Goal: Task Accomplishment & Management: Complete application form

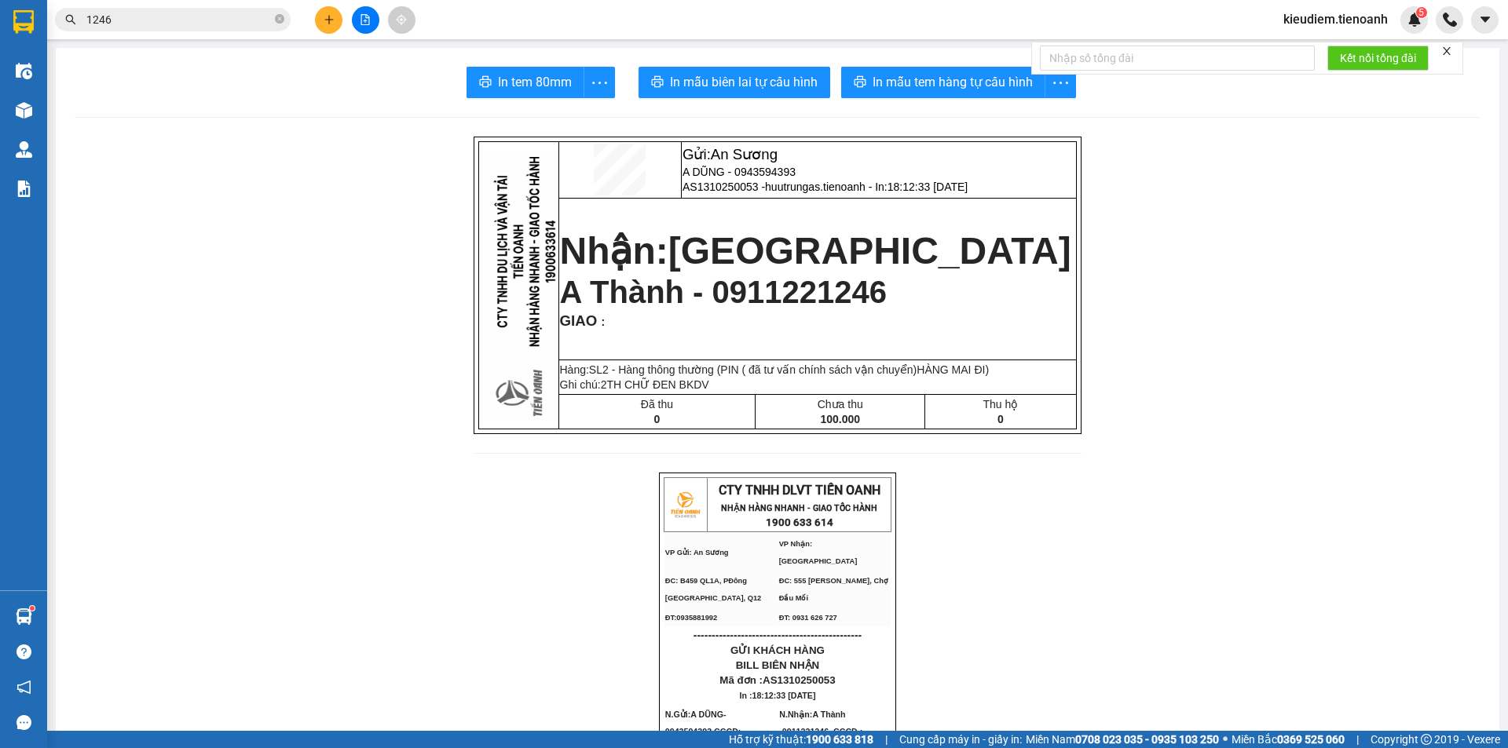
click at [165, 22] on input "1246" at bounding box center [178, 19] width 185 height 17
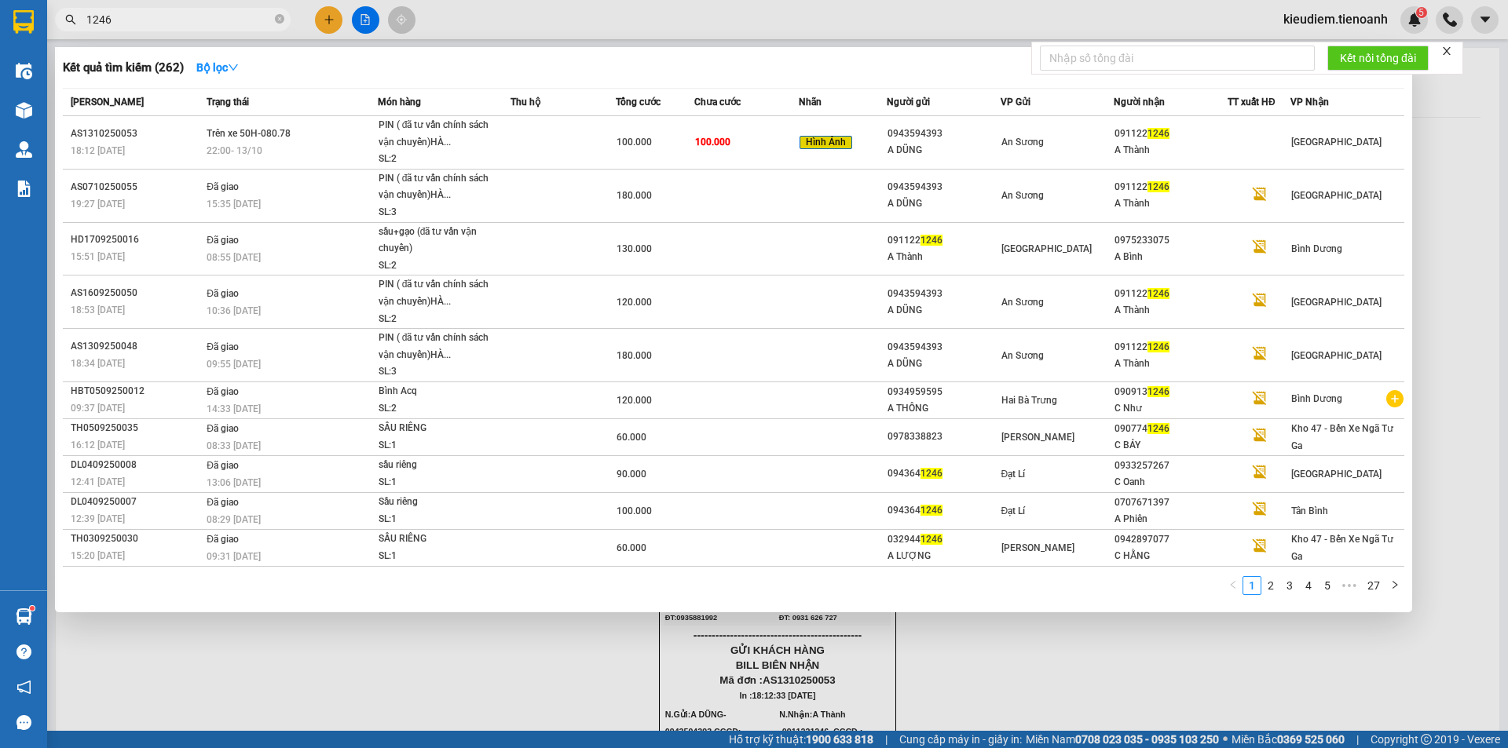
click at [165, 22] on input "1246" at bounding box center [178, 19] width 185 height 17
paste input "0932212453"
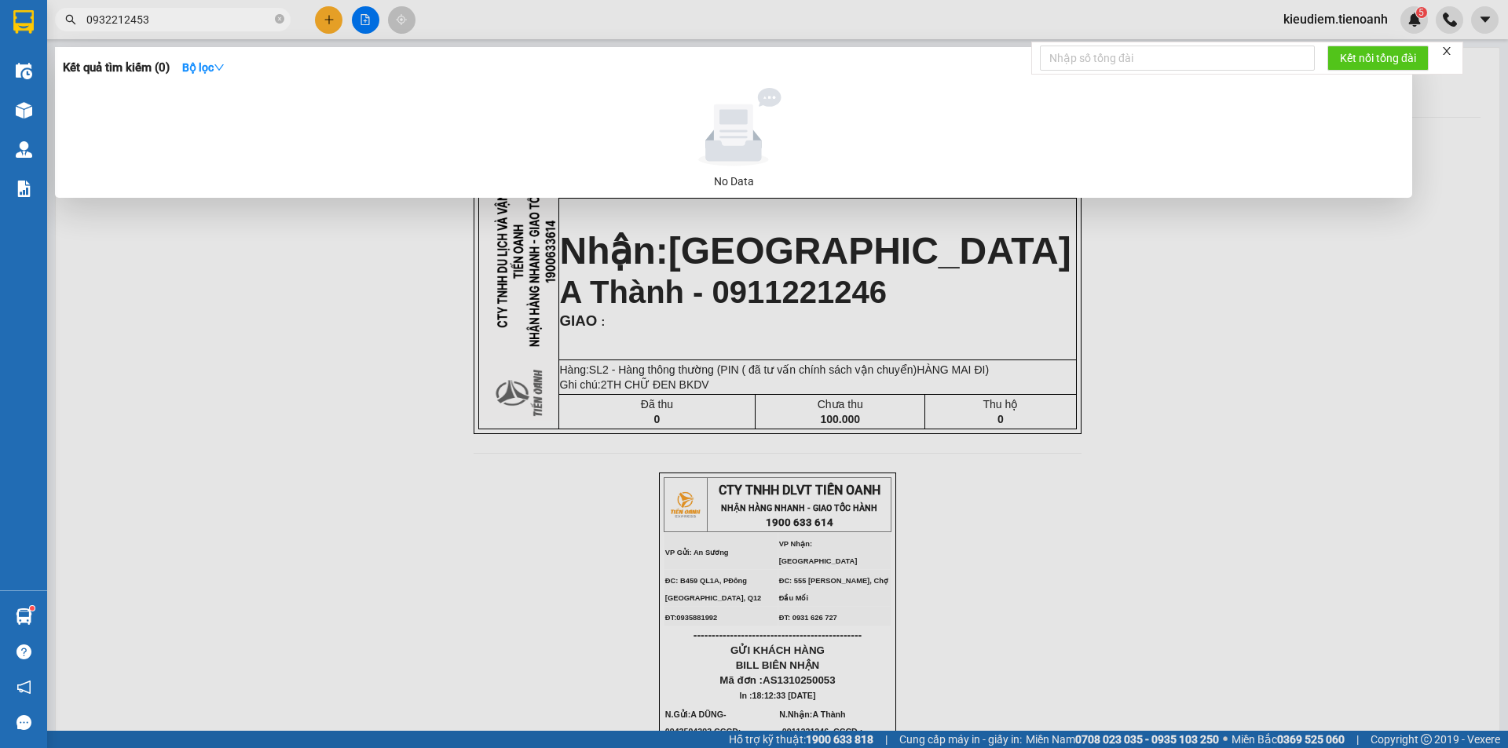
drag, startPoint x: 179, startPoint y: 20, endPoint x: 57, endPoint y: 16, distance: 121.8
click at [57, 16] on span "0932212453" at bounding box center [173, 20] width 236 height 24
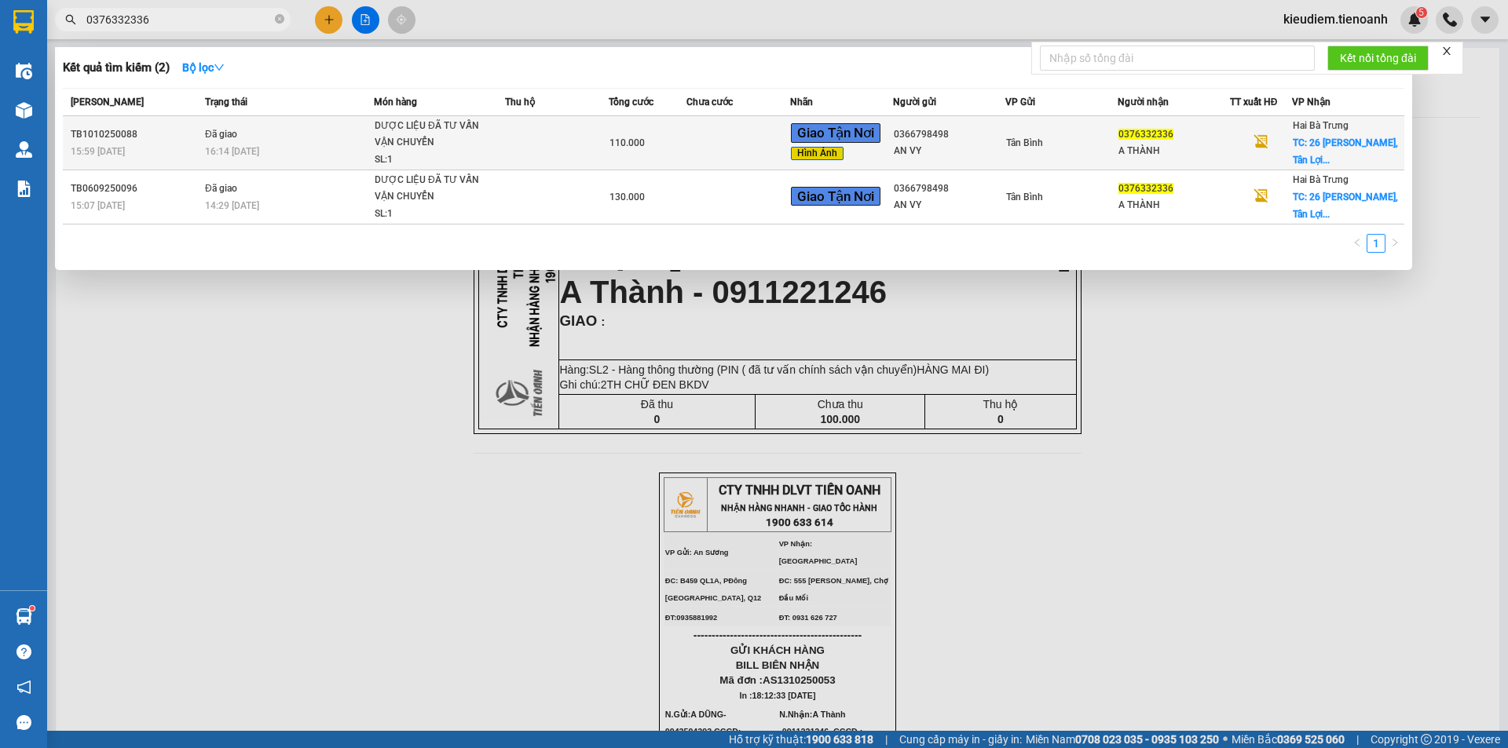
type input "0376332336"
click at [351, 150] on div "16:14 [DATE]" at bounding box center [289, 151] width 168 height 17
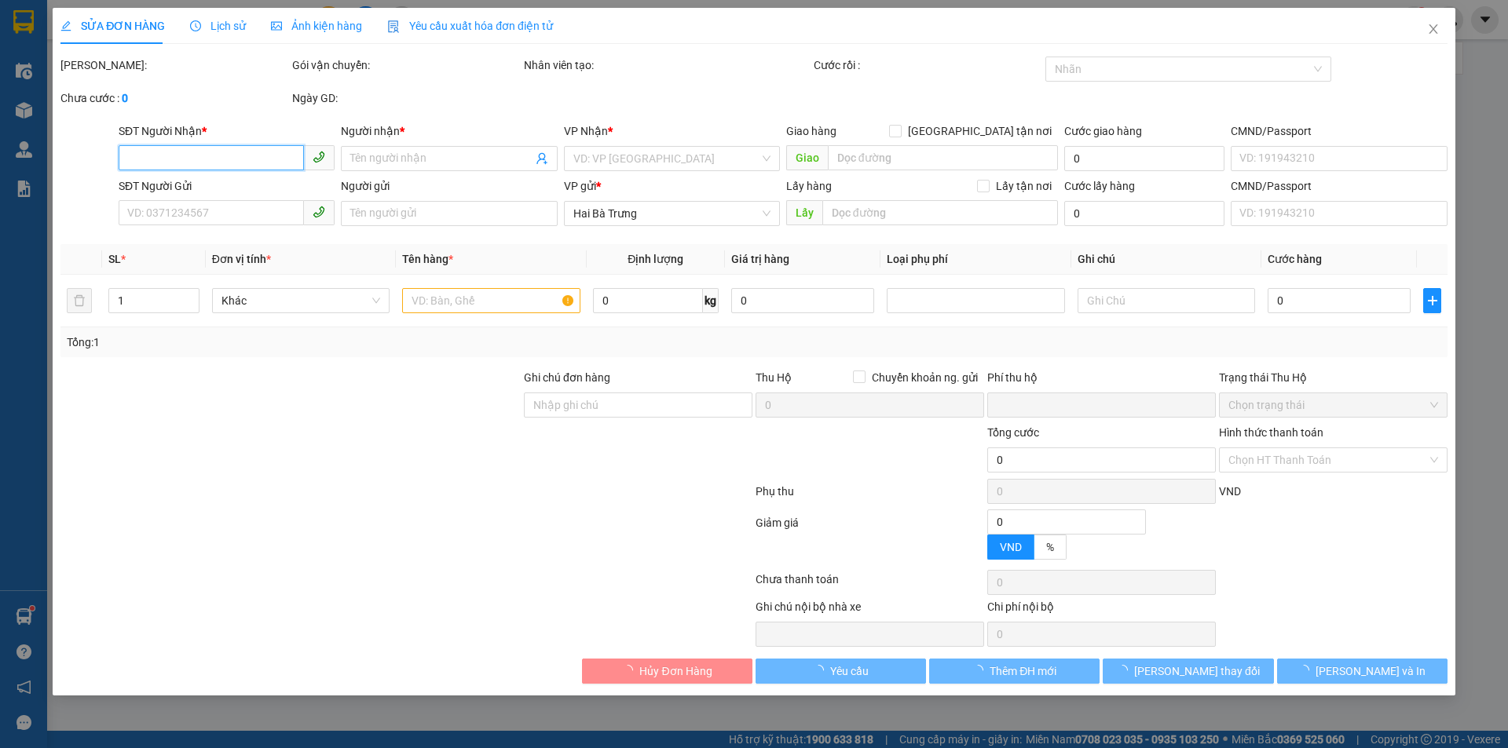
type input "0376332336"
type input "A THÀNH"
checkbox input "true"
type input "26 [PERSON_NAME], [GEOGRAPHIC_DATA], [GEOGRAPHIC_DATA], [GEOGRAPHIC_DATA]"
type input "50.000"
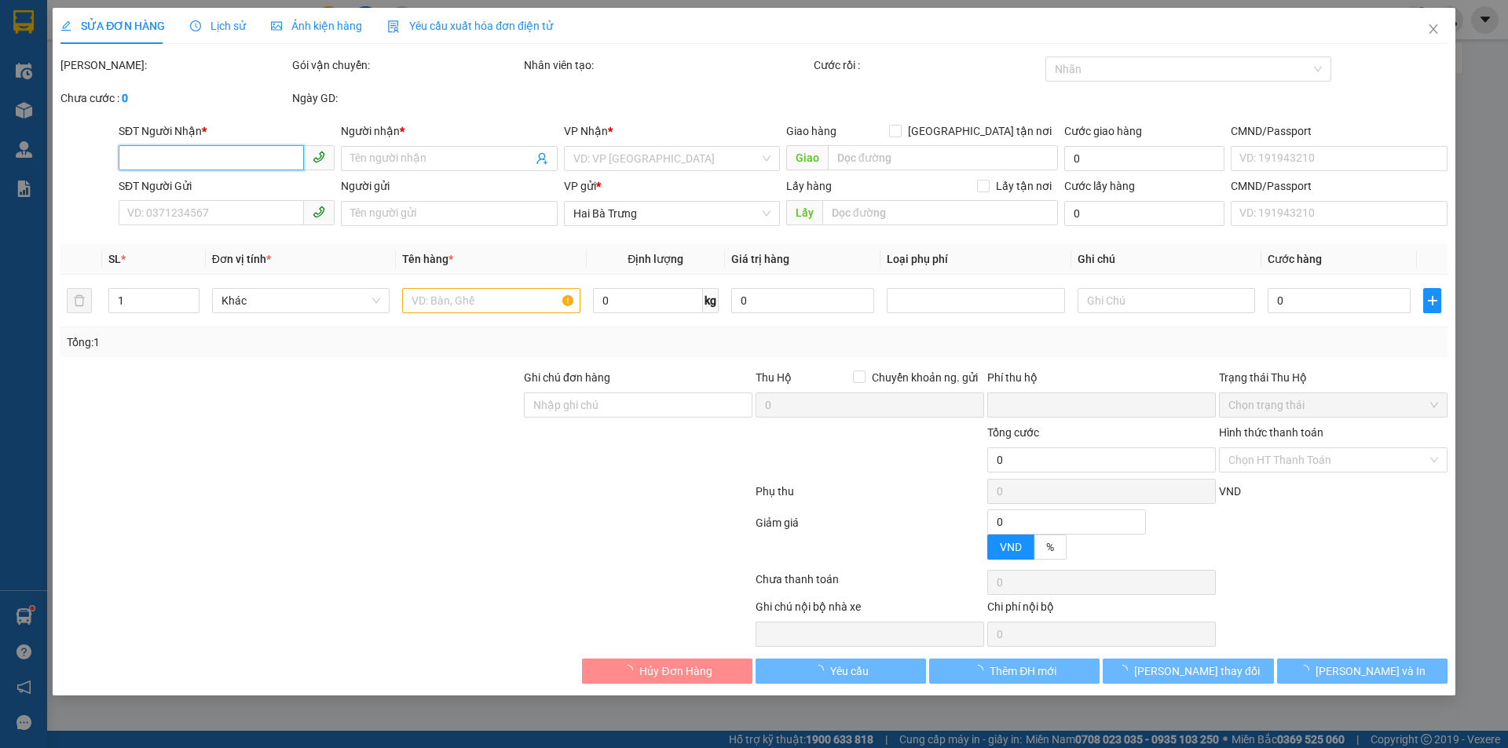
type input "0366798498"
type input "AN VY"
type input "0"
type input "110.000"
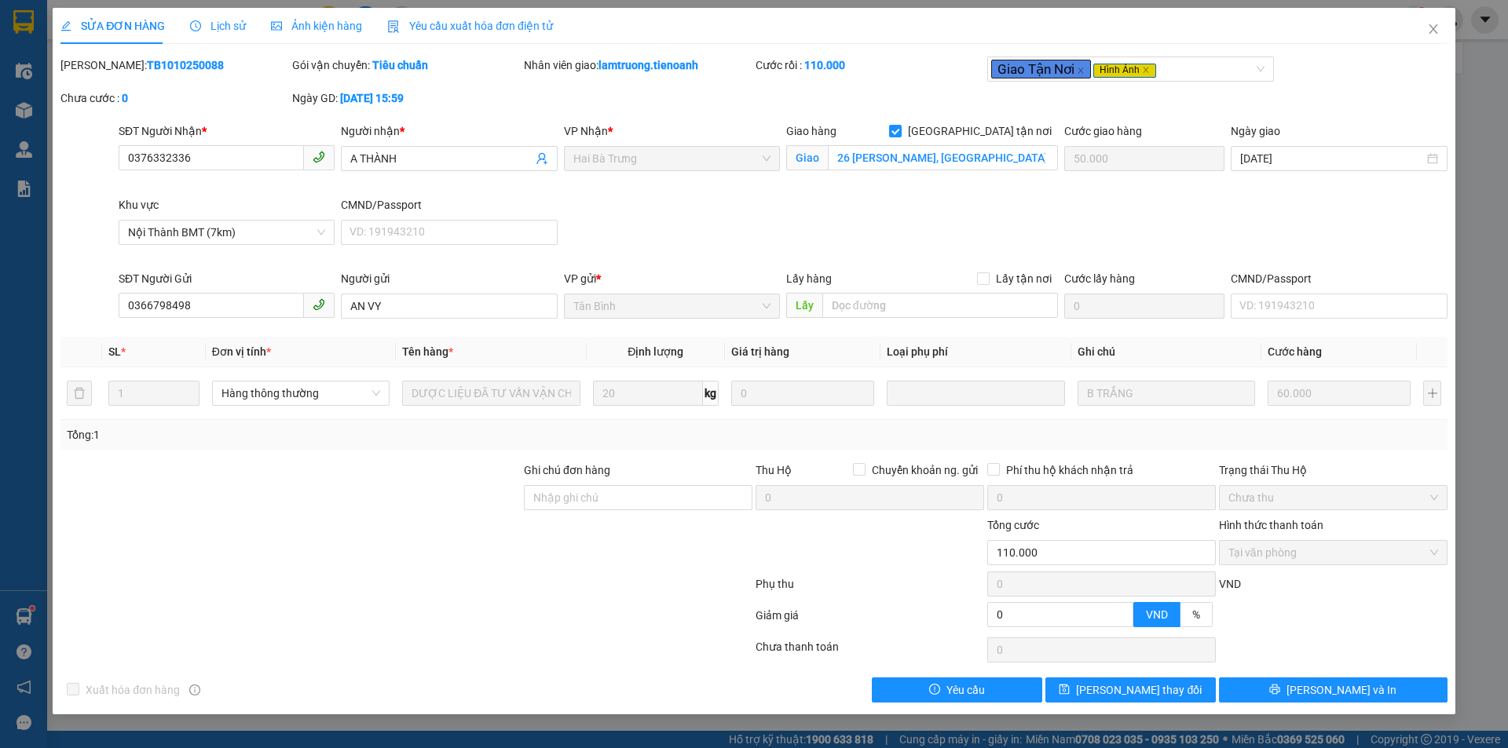
click at [222, 20] on span "Lịch sử" at bounding box center [218, 26] width 56 height 13
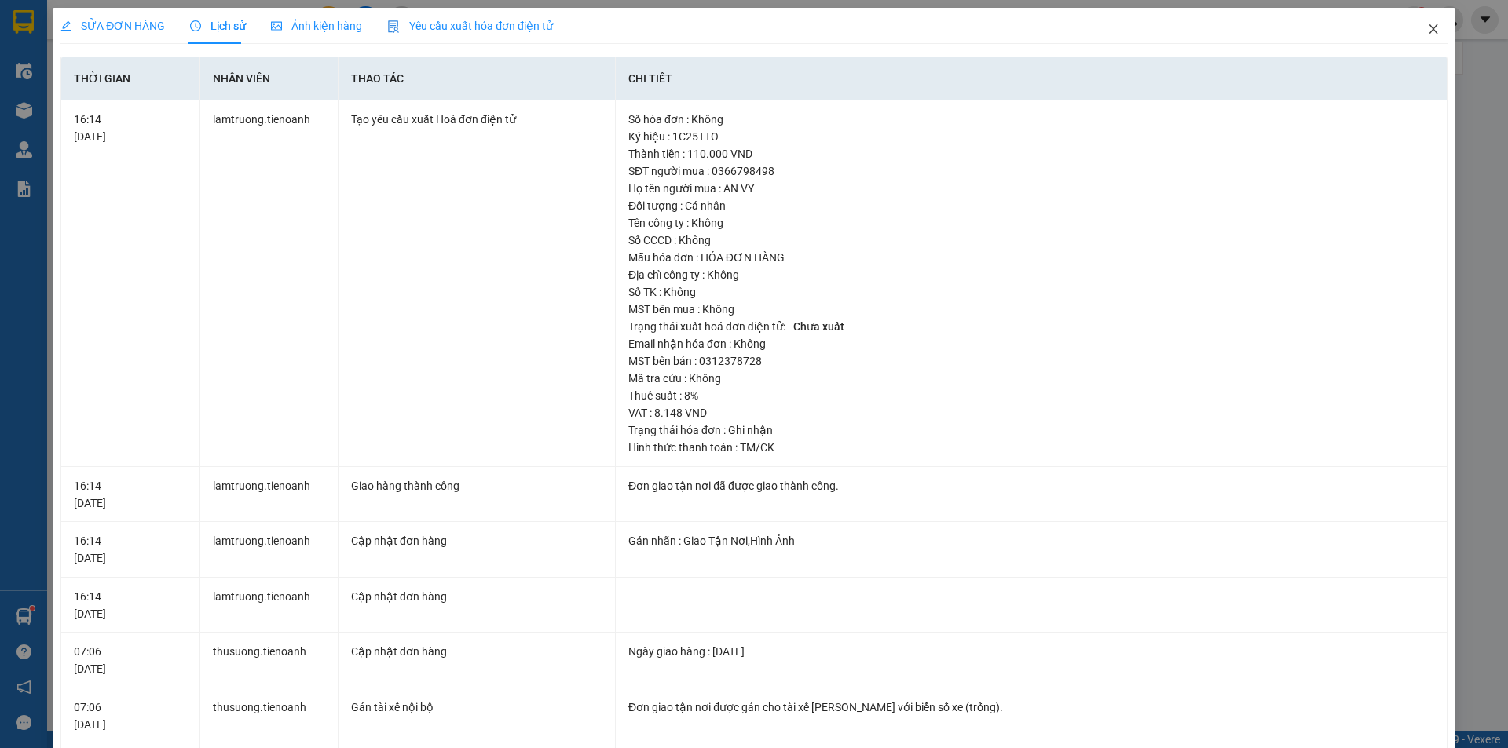
drag, startPoint x: 1423, startPoint y: 27, endPoint x: 1394, endPoint y: 2, distance: 37.9
click at [1427, 27] on icon "close" at bounding box center [1433, 29] width 13 height 13
